Goal: Find specific page/section: Find specific page/section

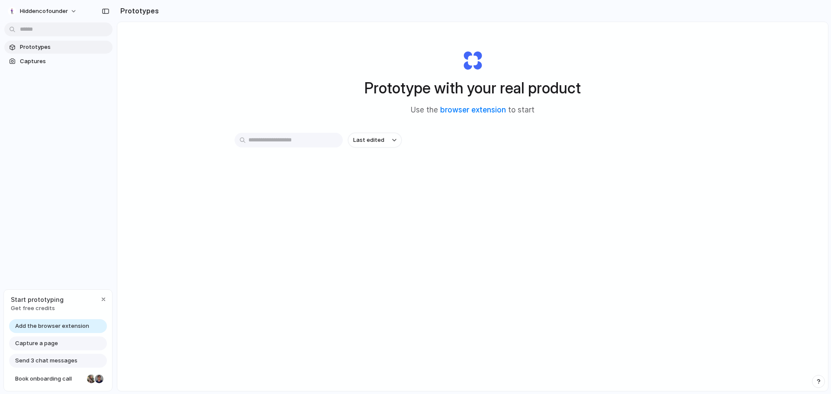
click at [36, 45] on span "Prototypes" at bounding box center [64, 47] width 89 height 9
